Goal: Task Accomplishment & Management: Manage account settings

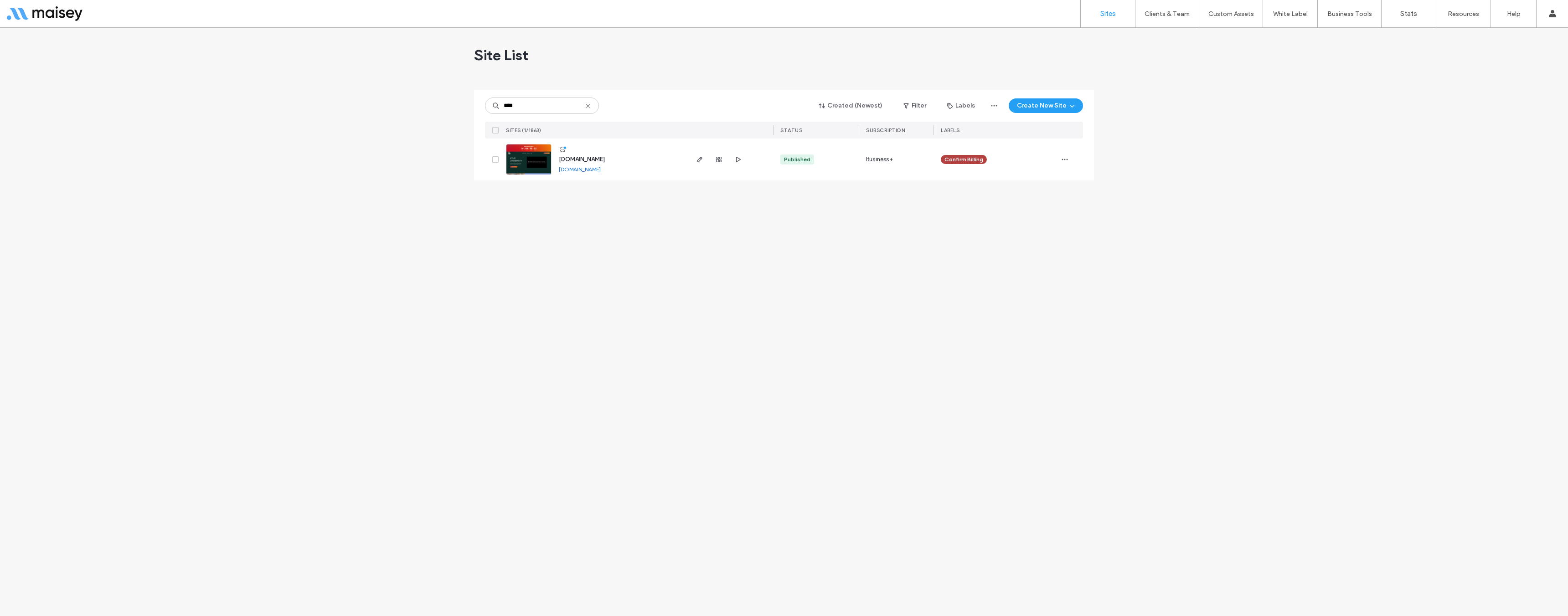
type input "****"
click at [534, 165] on img at bounding box center [528, 175] width 44 height 62
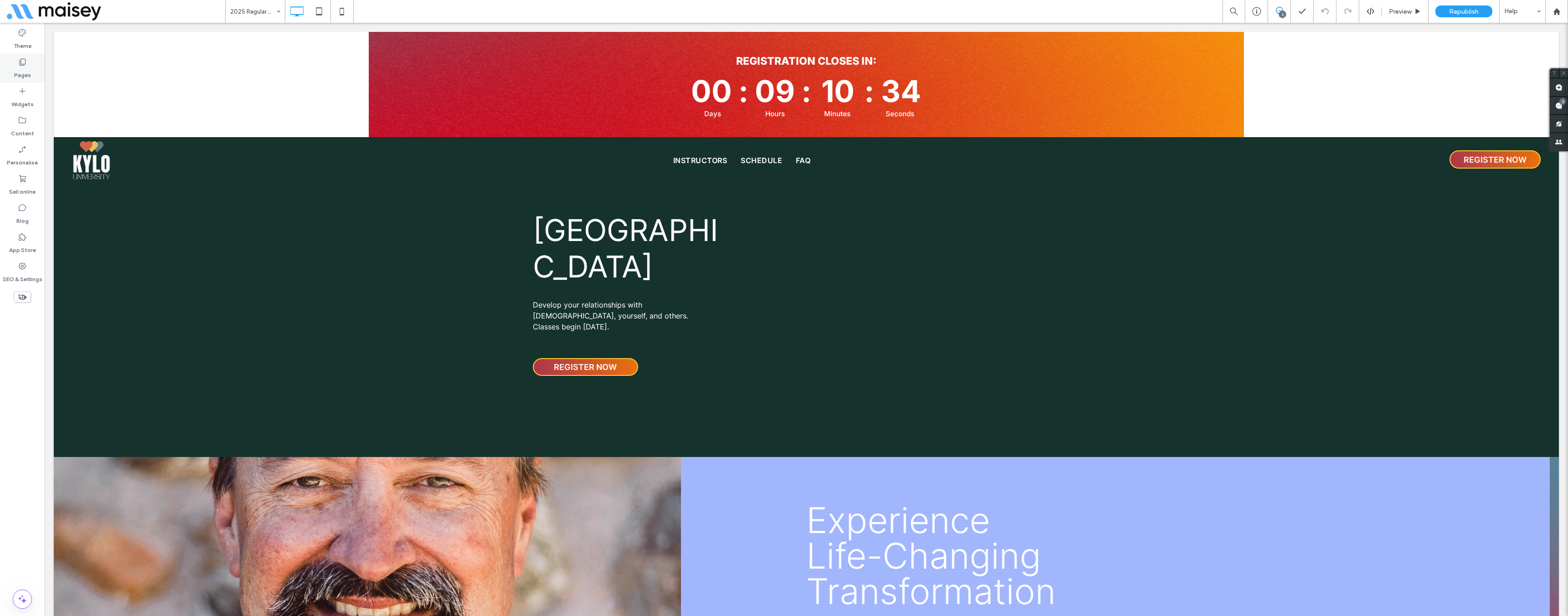
click at [23, 70] on label "Pages" at bounding box center [23, 72] width 17 height 13
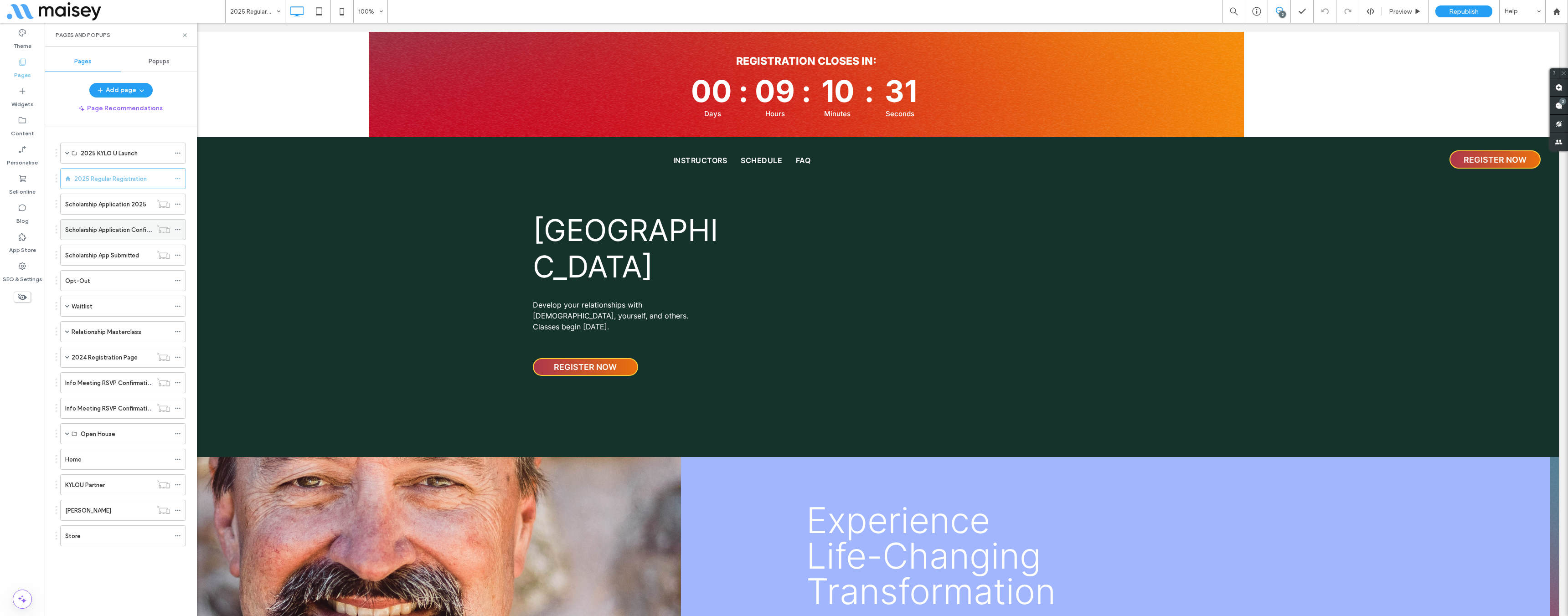
click at [116, 220] on div "Scholarship Application Confirmation" at bounding box center [108, 229] width 87 height 20
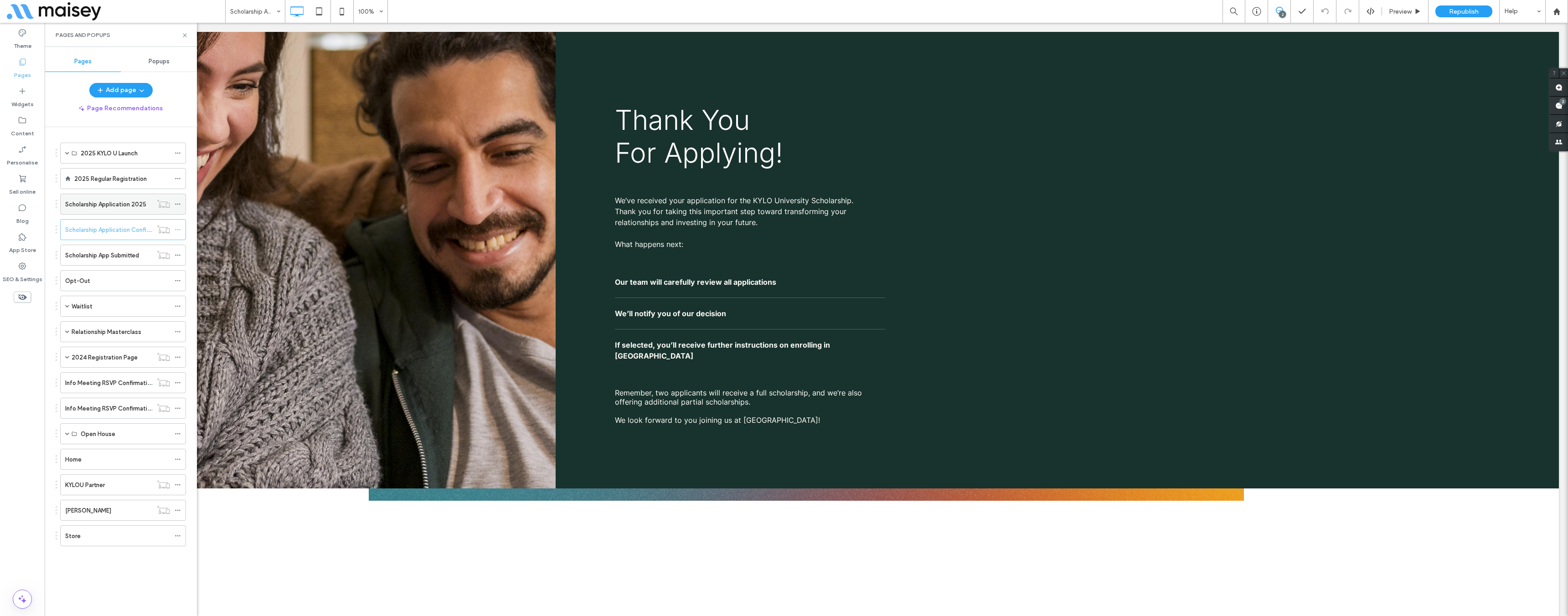
click at [119, 204] on label "Scholarship Application 2025" at bounding box center [105, 205] width 81 height 16
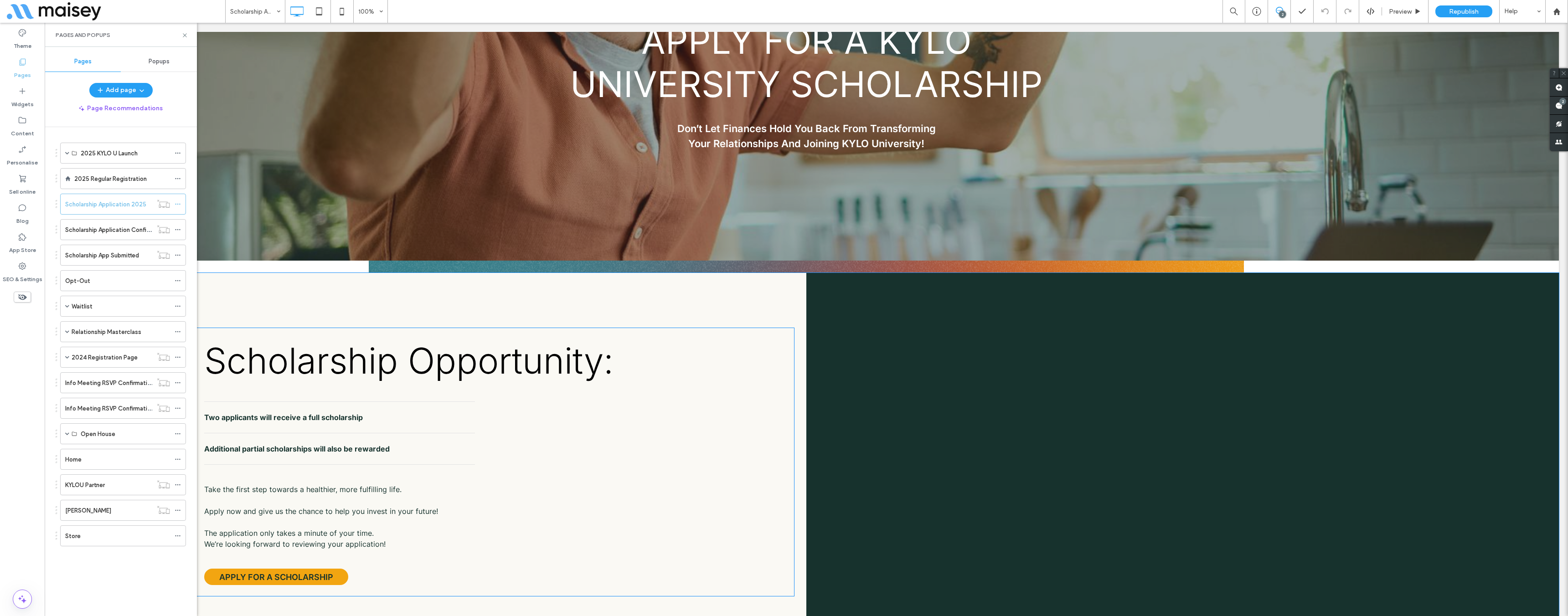
scroll to position [407, 0]
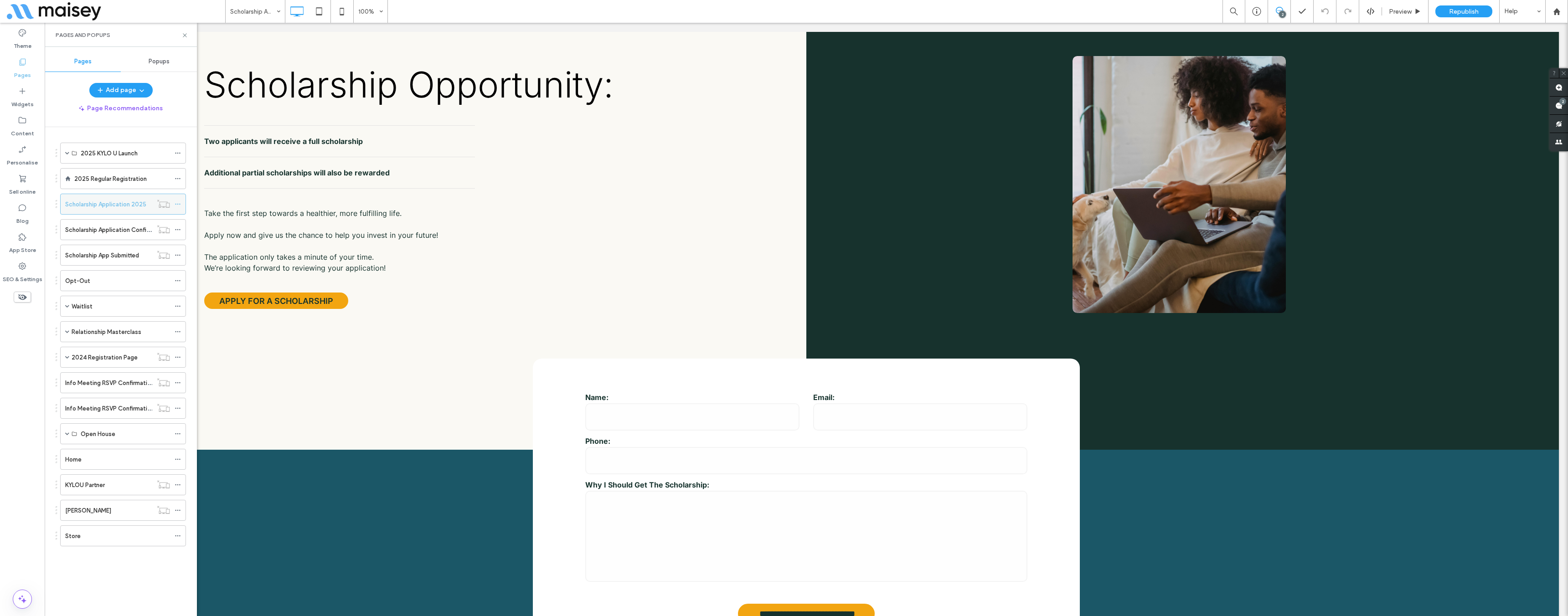
click at [180, 205] on icon at bounding box center [178, 204] width 6 height 6
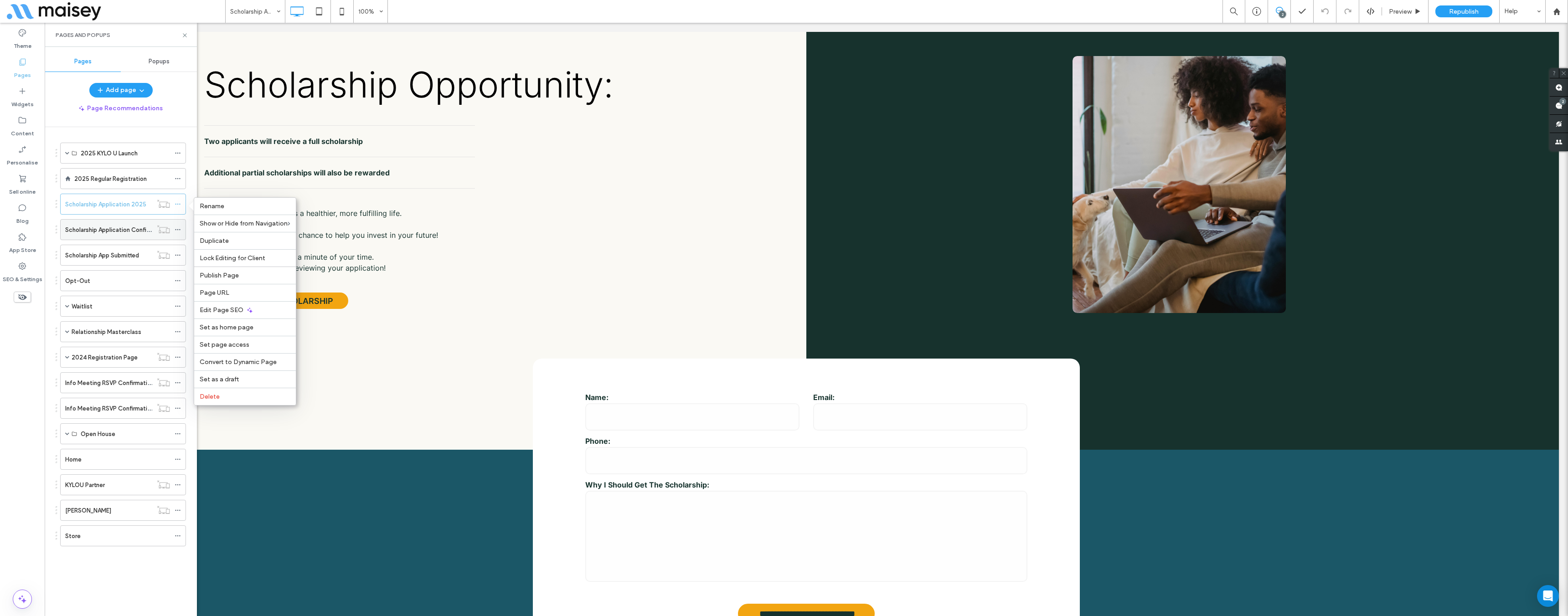
click at [100, 226] on label "Scholarship Application Confirmation" at bounding box center [116, 230] width 102 height 16
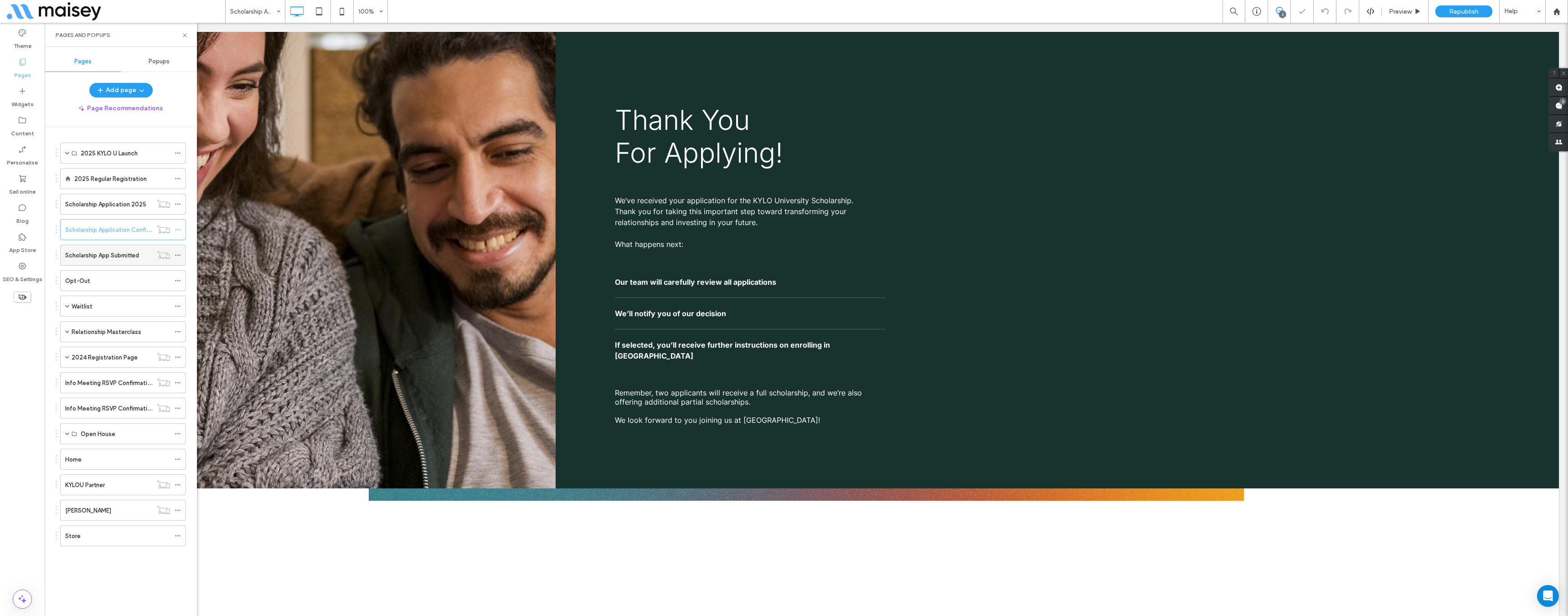
click at [101, 252] on label "Scholarship App Submitted" at bounding box center [102, 256] width 74 height 16
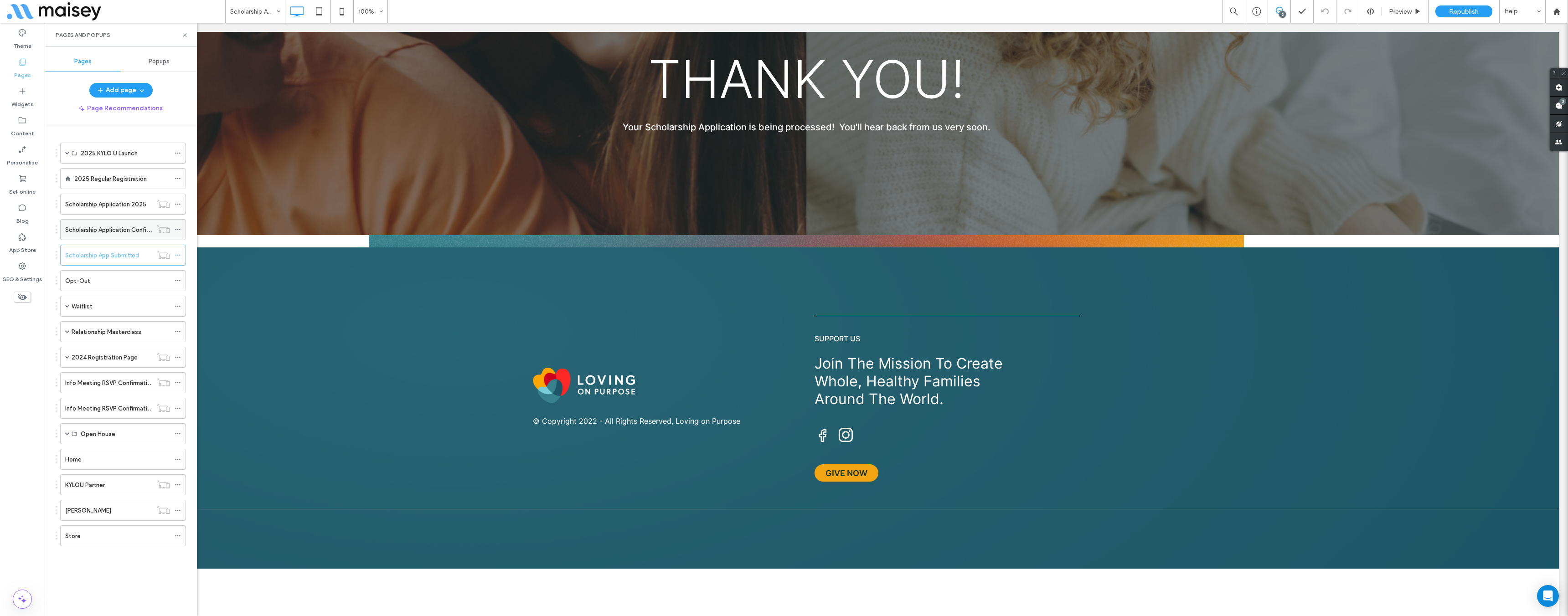
click at [94, 235] on div "Scholarship Application Confirmation" at bounding box center [108, 229] width 87 height 20
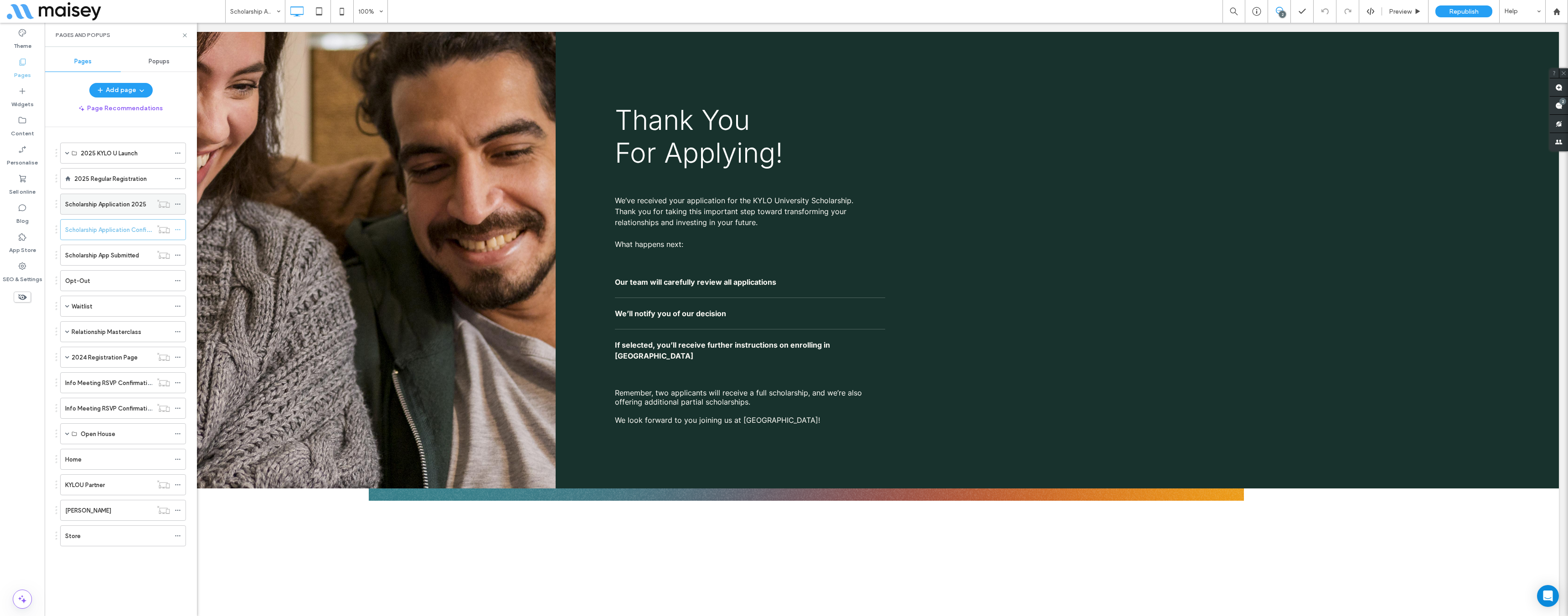
click at [177, 206] on icon at bounding box center [178, 204] width 6 height 6
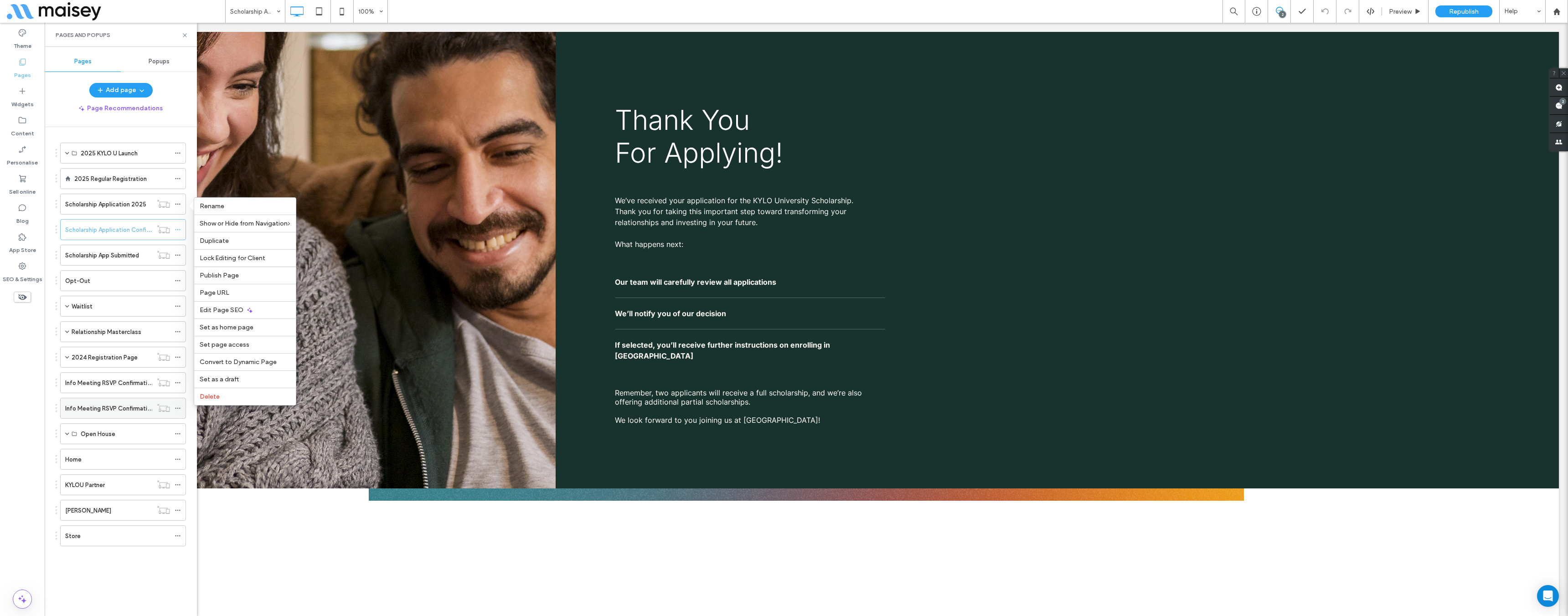
click at [115, 418] on div "Info Meeting RSVP Confirmation | 530" at bounding box center [108, 408] width 87 height 20
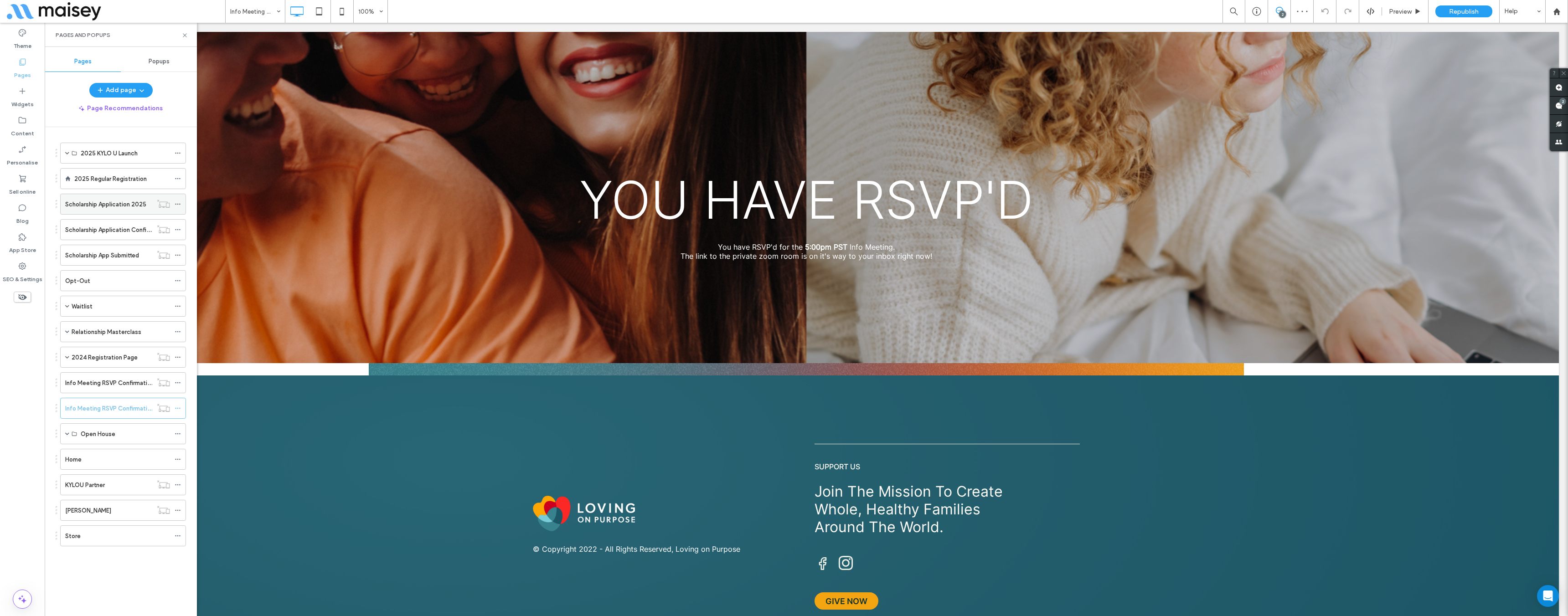
click at [157, 204] on icon at bounding box center [164, 203] width 13 height 9
click at [166, 202] on icon at bounding box center [164, 203] width 13 height 9
click at [178, 205] on icon at bounding box center [178, 204] width 6 height 6
click at [114, 183] on label "2025 Regular Registration" at bounding box center [110, 179] width 72 height 16
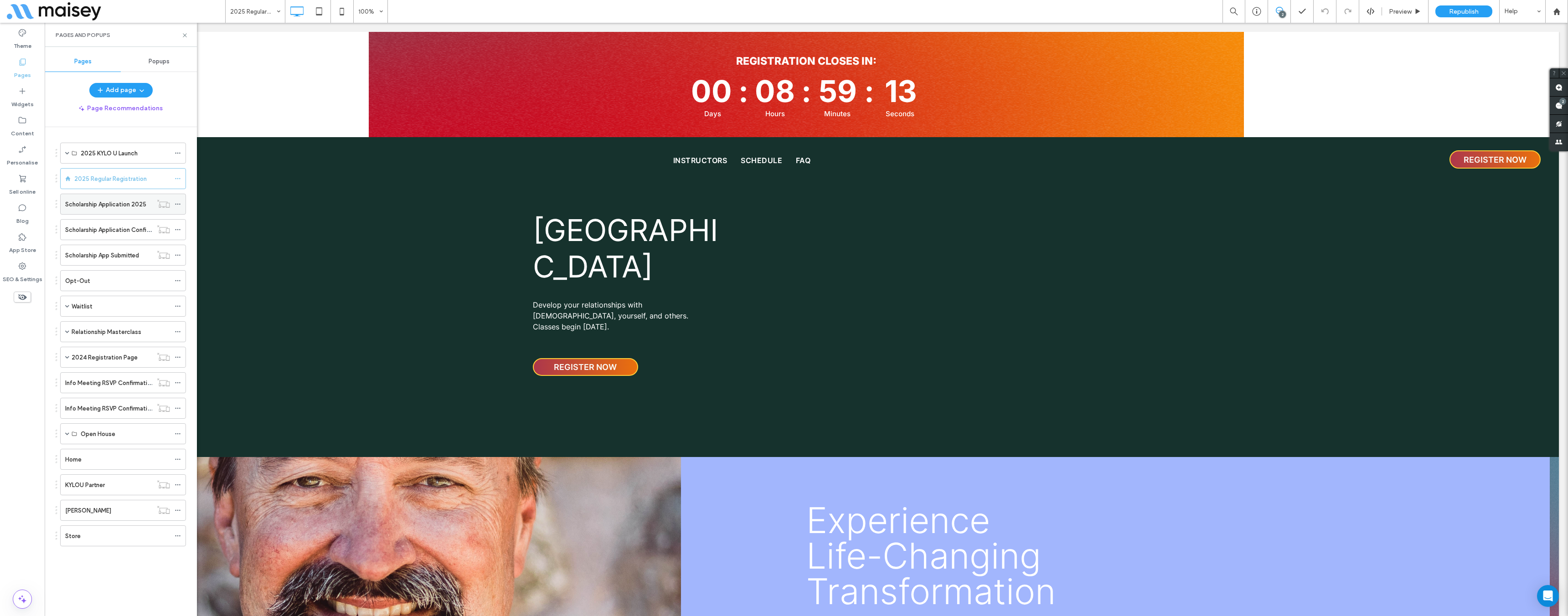
click at [180, 201] on icon at bounding box center [178, 204] width 6 height 6
click at [134, 233] on label "Scholarship Application Confirmation" at bounding box center [116, 230] width 102 height 16
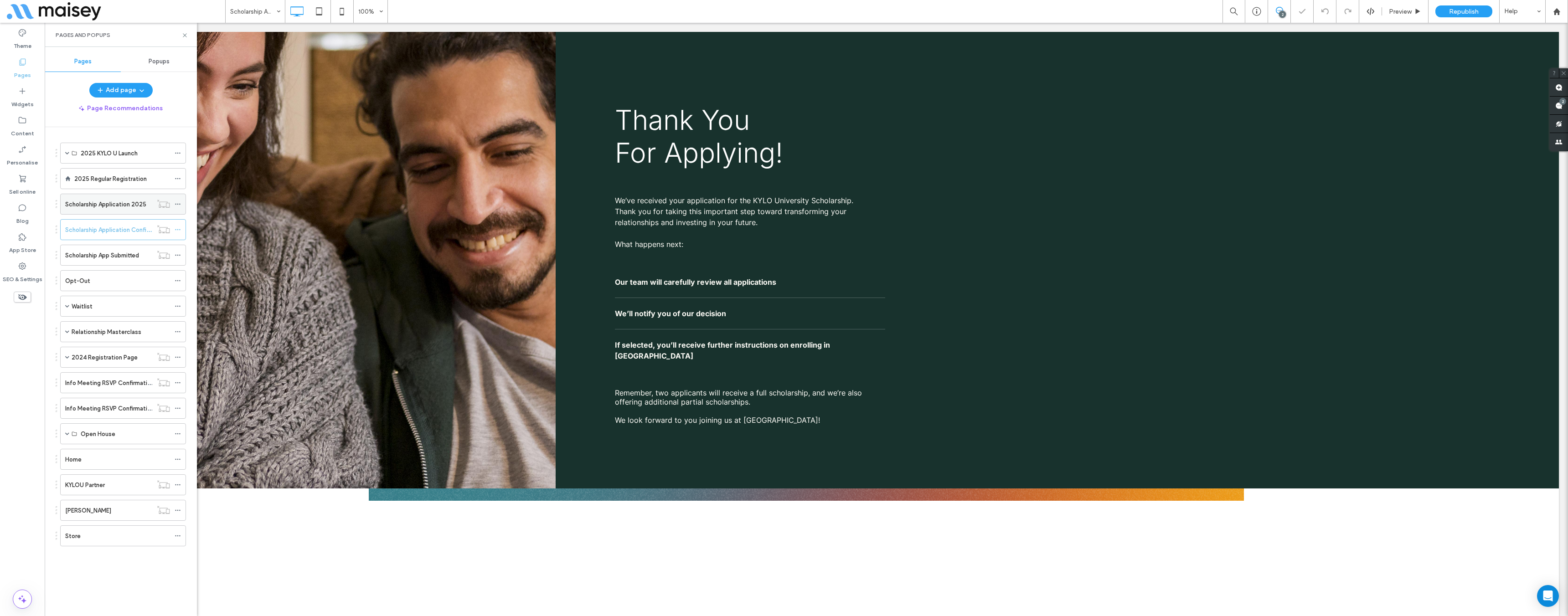
click at [180, 202] on icon at bounding box center [178, 204] width 6 height 6
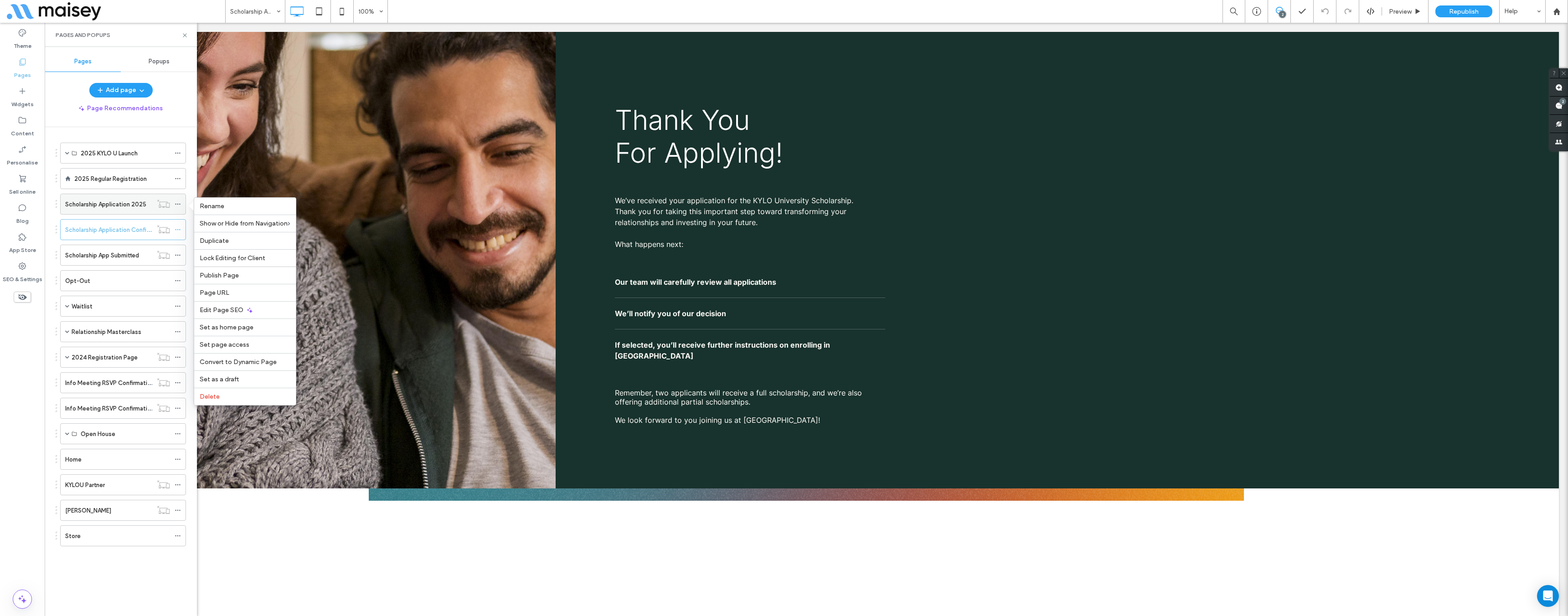
click at [139, 206] on label "Scholarship Application 2025" at bounding box center [105, 205] width 81 height 16
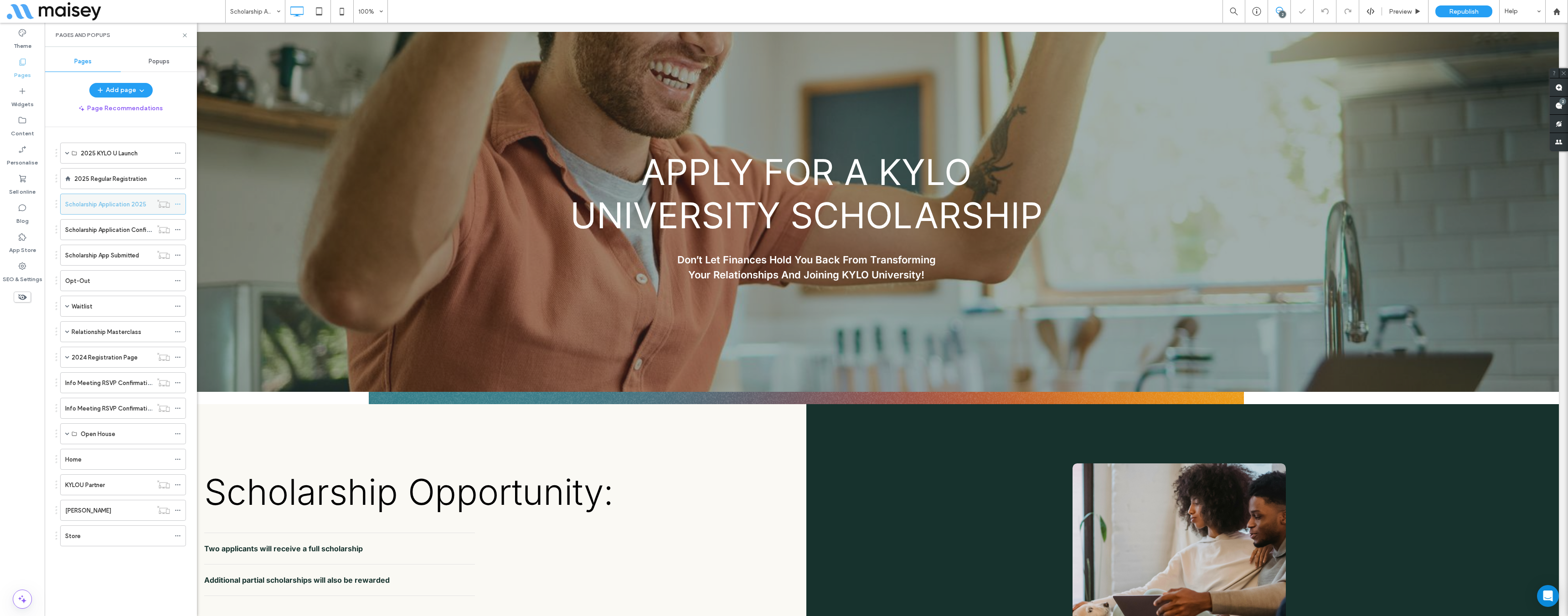
click at [168, 207] on use at bounding box center [163, 203] width 12 height 8
click at [177, 204] on icon at bounding box center [178, 204] width 6 height 6
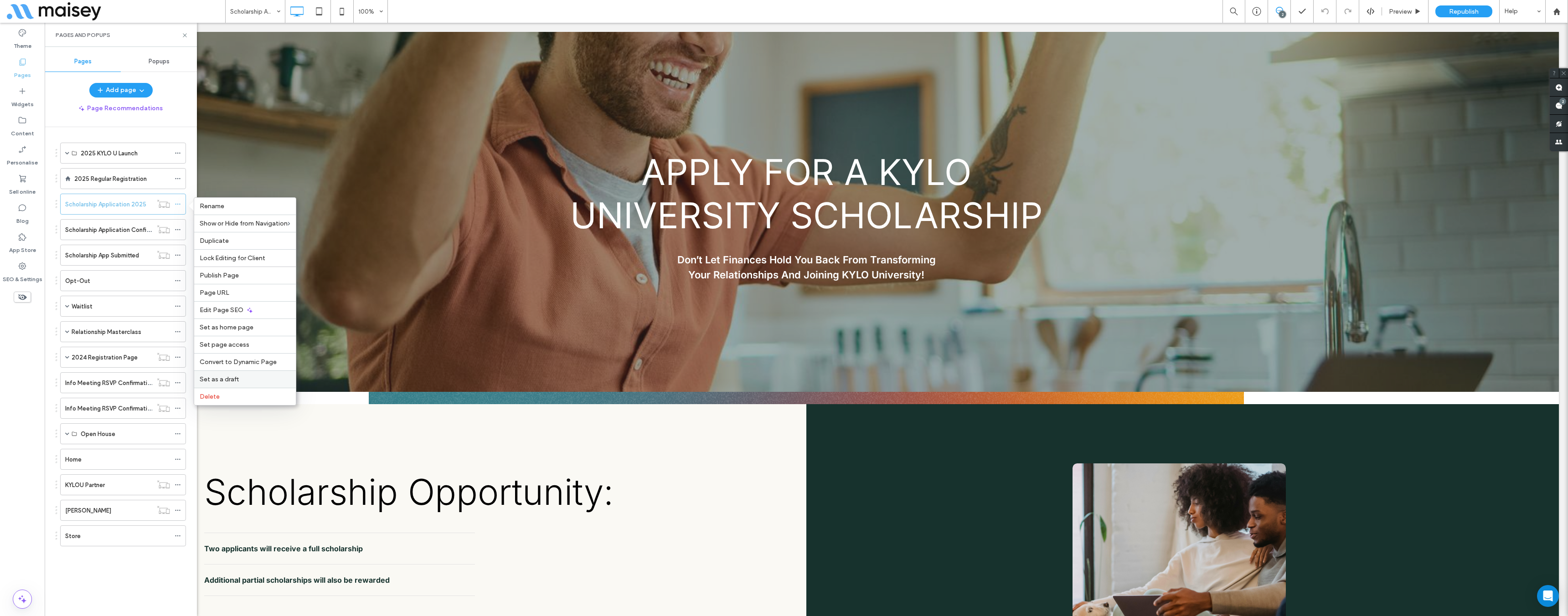
click at [212, 380] on span "Set as a draft" at bounding box center [219, 379] width 39 height 8
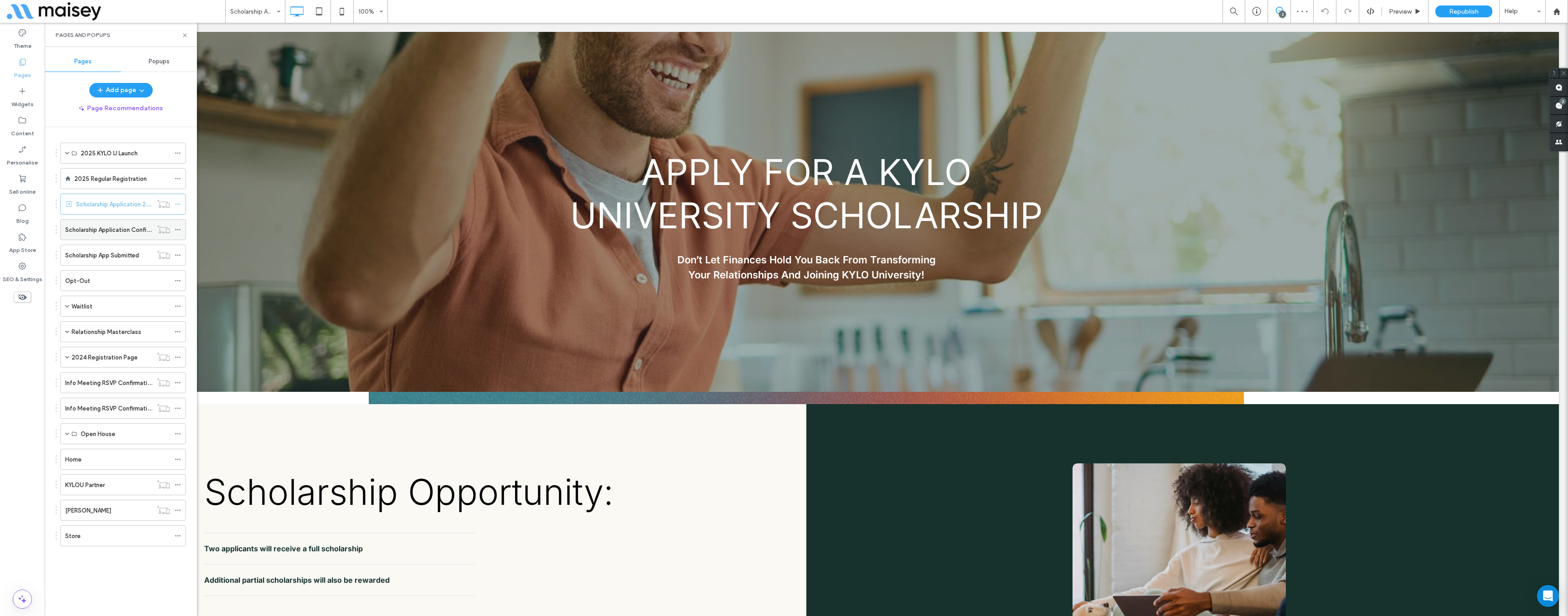
click at [177, 229] on icon at bounding box center [178, 229] width 6 height 6
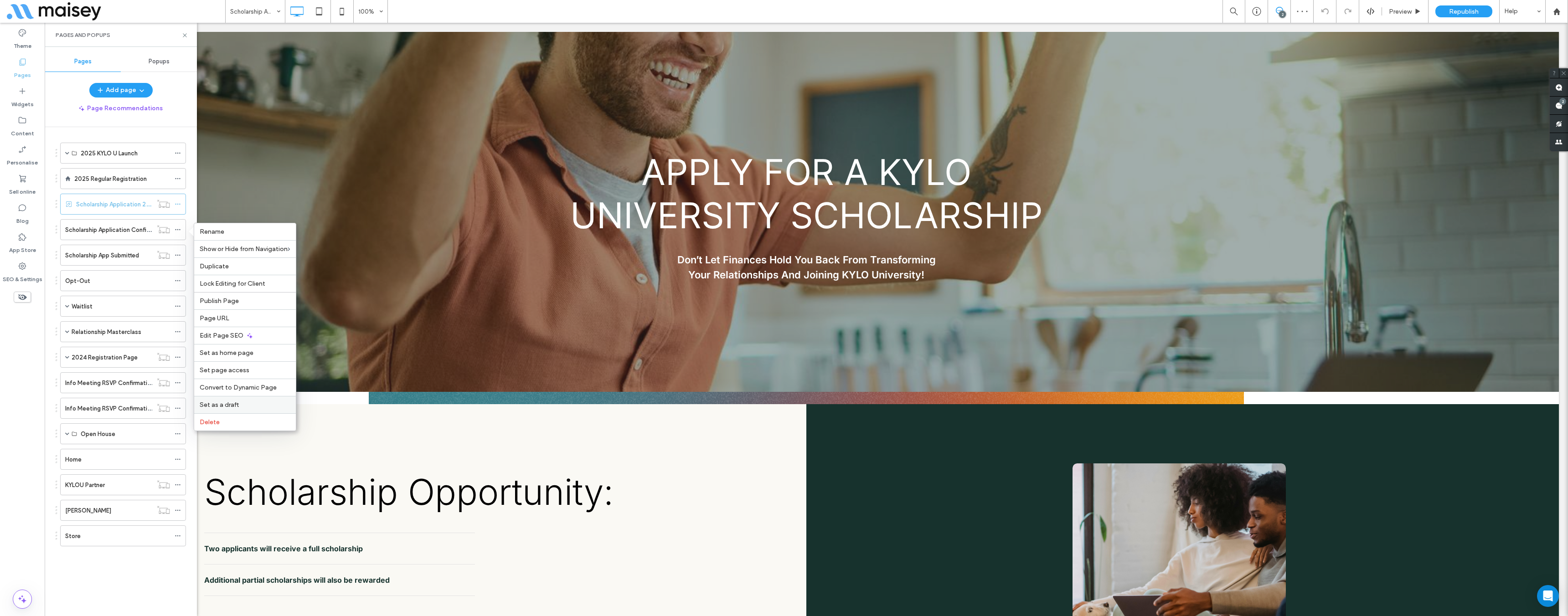
click at [235, 405] on span "Set as a draft" at bounding box center [219, 405] width 39 height 8
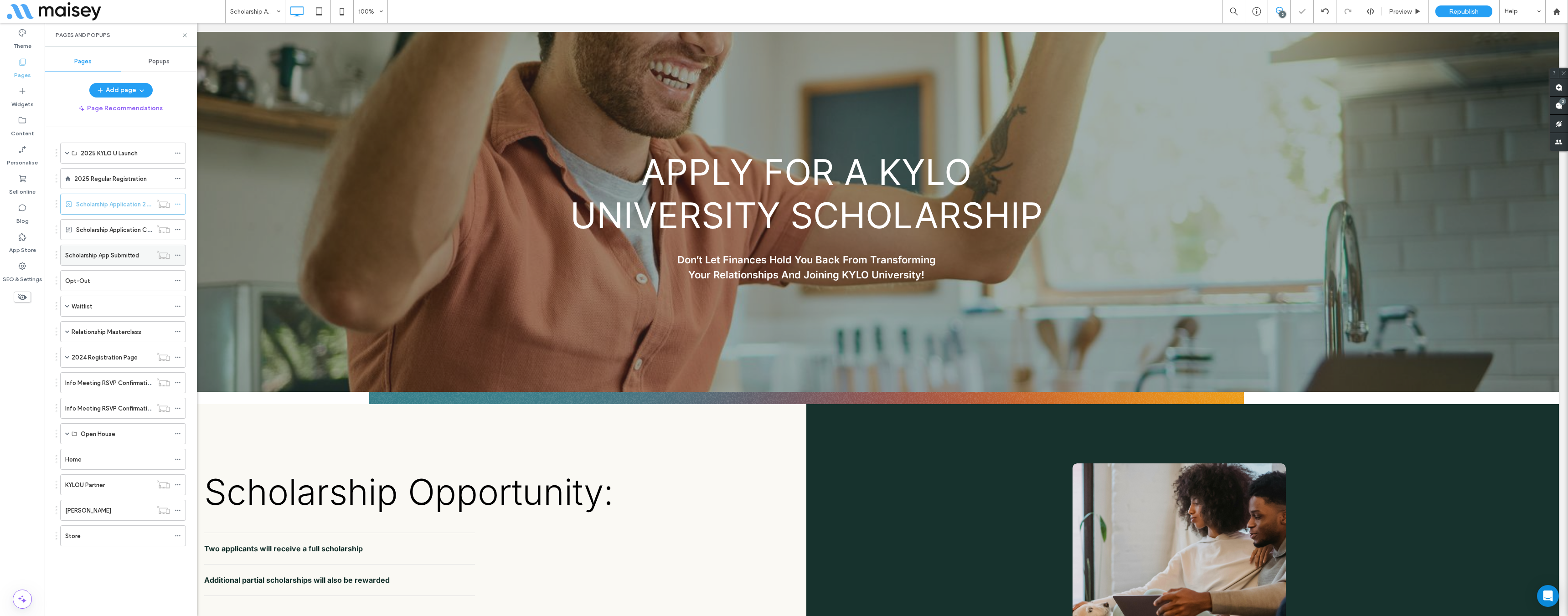
click at [177, 255] on icon at bounding box center [178, 255] width 6 height 6
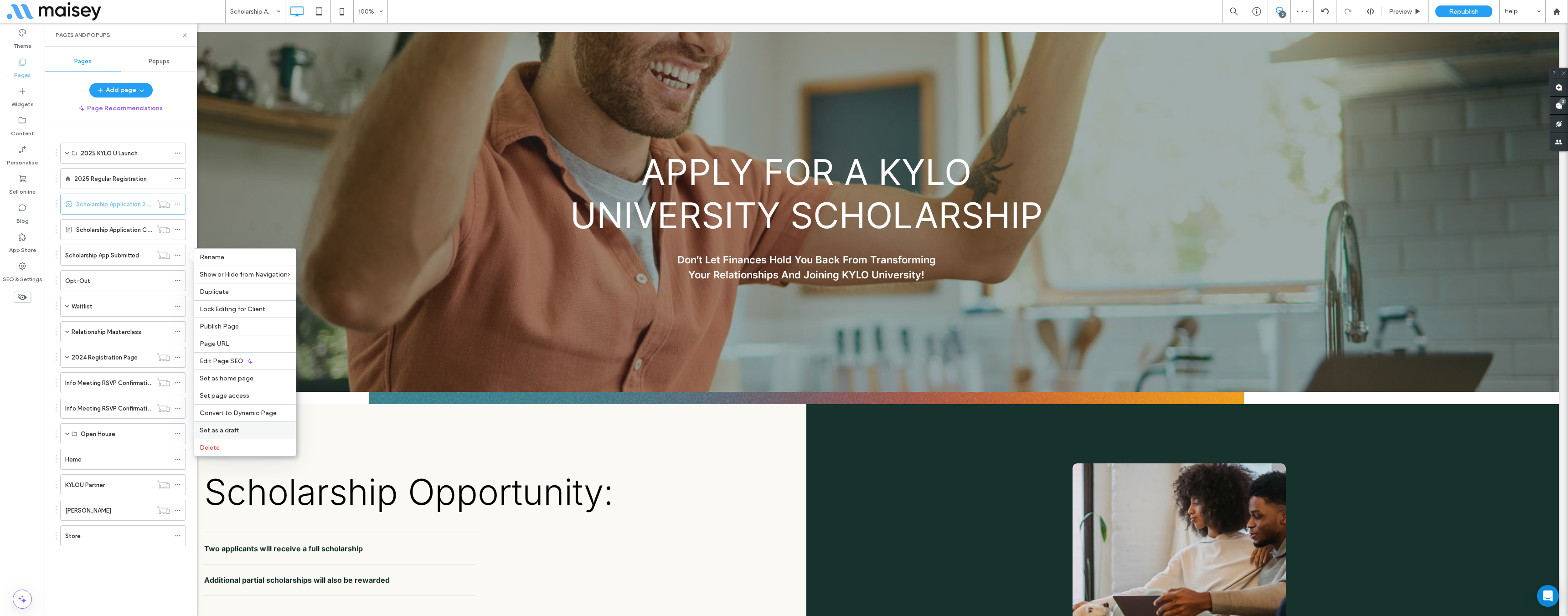
click at [225, 431] on span "Set as a draft" at bounding box center [219, 430] width 39 height 8
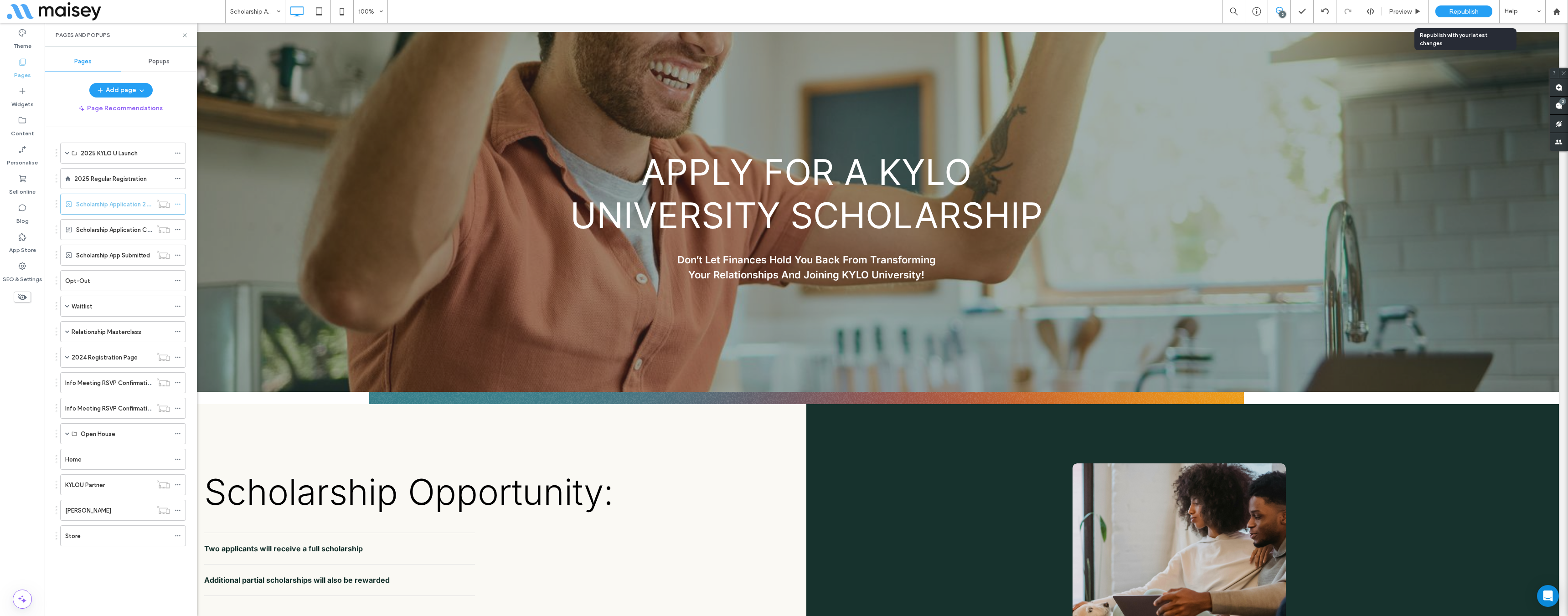
click at [1478, 10] on span "Republish" at bounding box center [1464, 12] width 30 height 8
